Goal: Navigation & Orientation: Find specific page/section

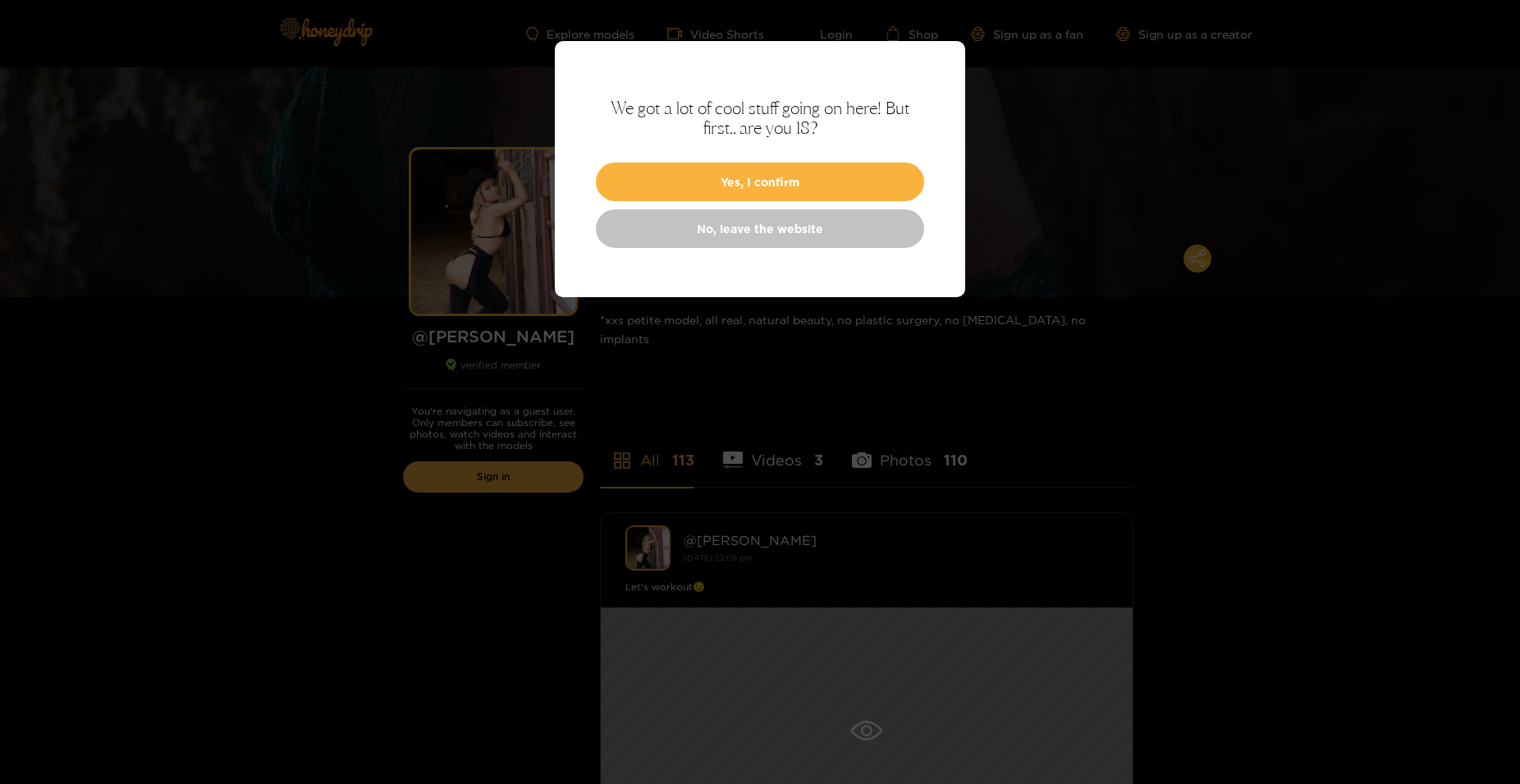
click at [752, 232] on link "No, leave the website" at bounding box center [760, 228] width 328 height 39
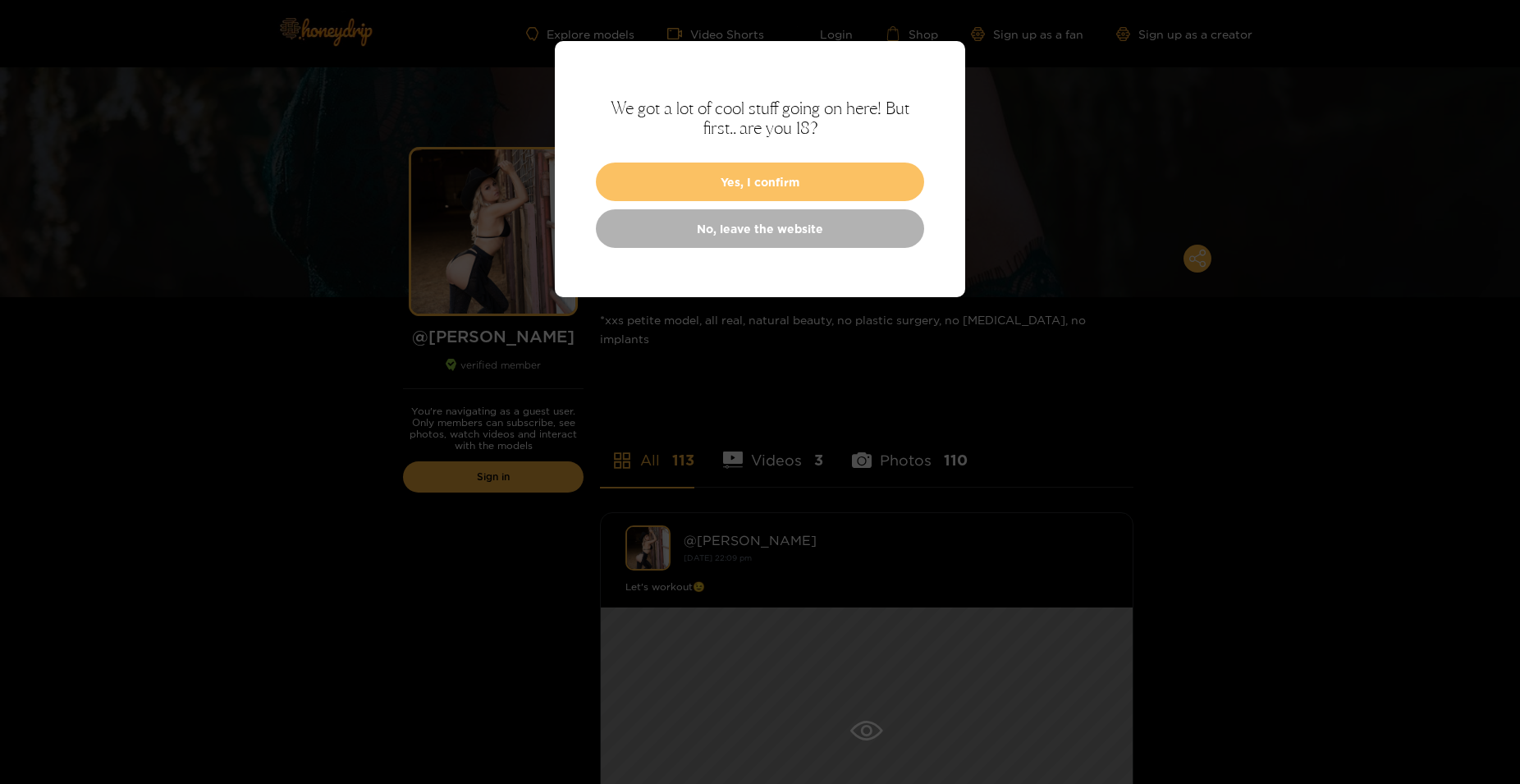
click at [777, 187] on button "Yes, I confirm" at bounding box center [760, 181] width 328 height 39
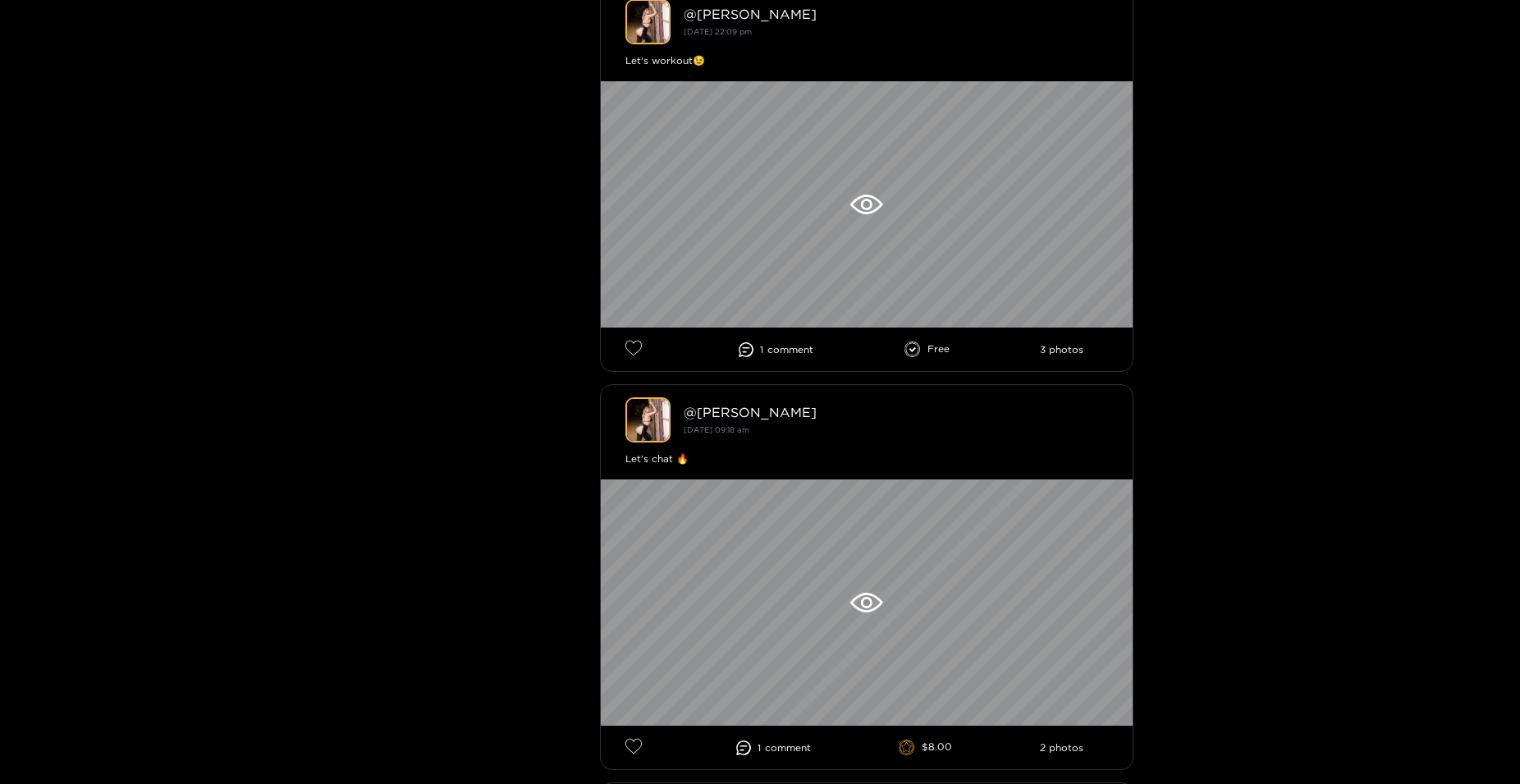
scroll to position [756, 0]
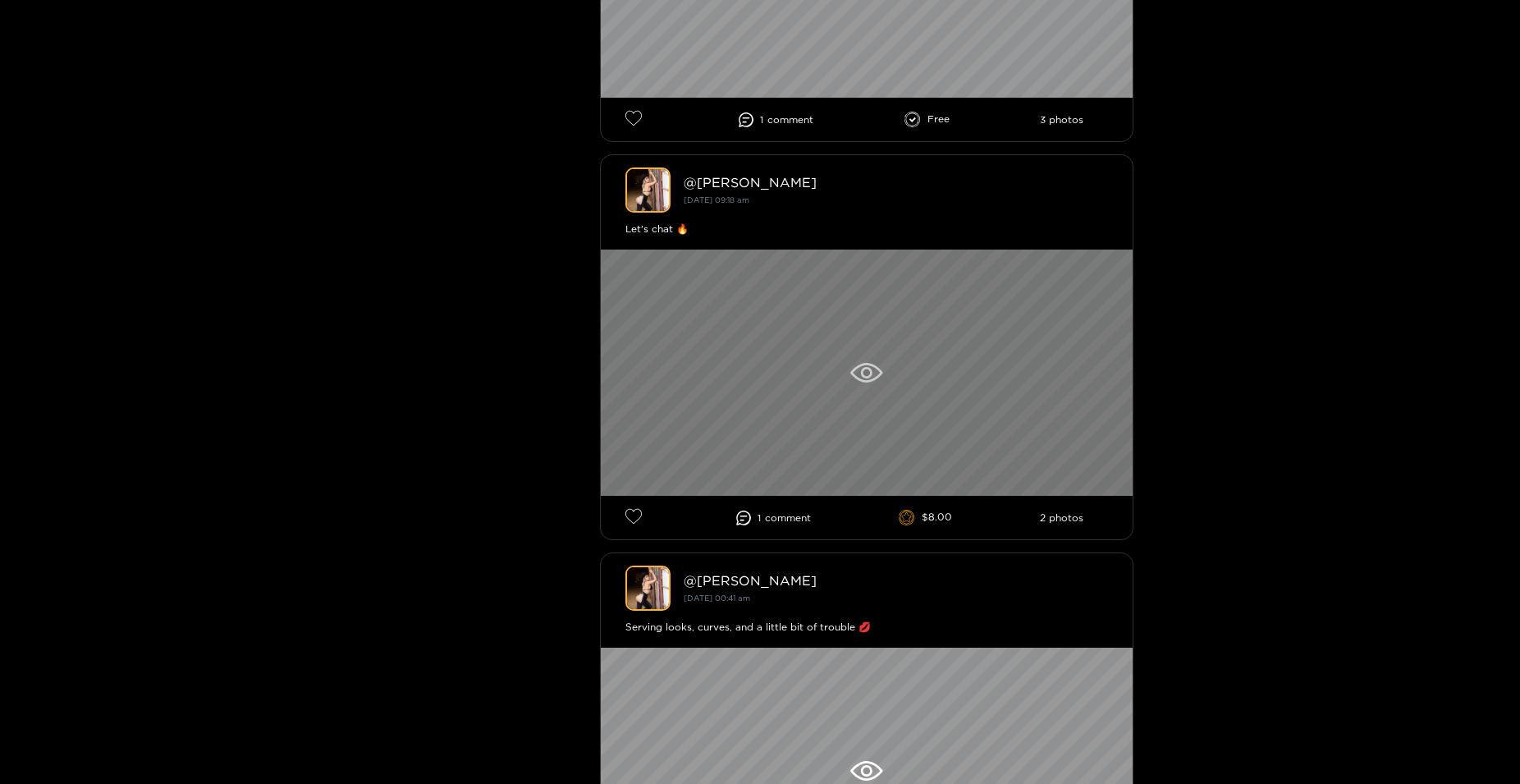
click at [864, 363] on icon at bounding box center [867, 373] width 32 height 20
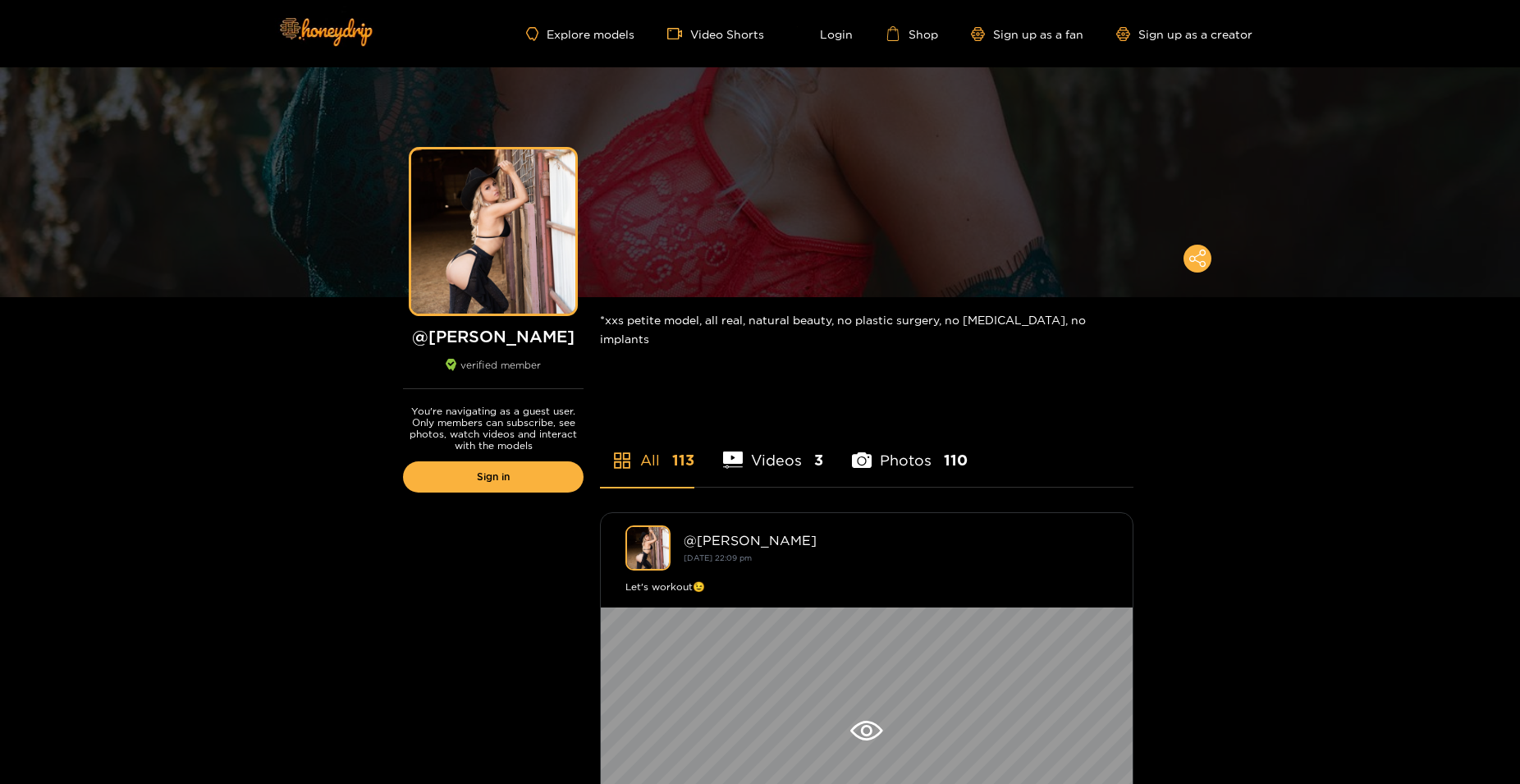
click at [515, 345] on h1 "@ heathermarie" at bounding box center [493, 337] width 180 height 21
copy h1 "[PERSON_NAME]"
